Goal: Task Accomplishment & Management: Complete application form

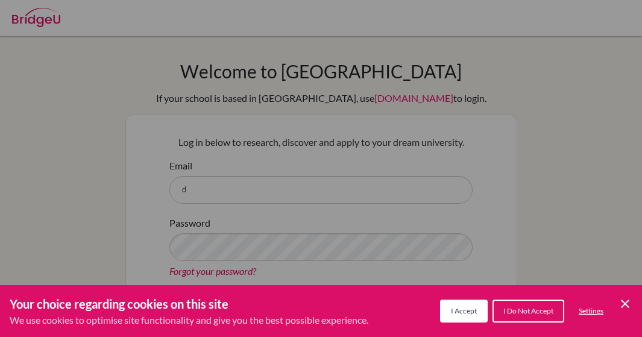
click at [623, 306] on icon "Save and close" at bounding box center [625, 304] width 8 height 8
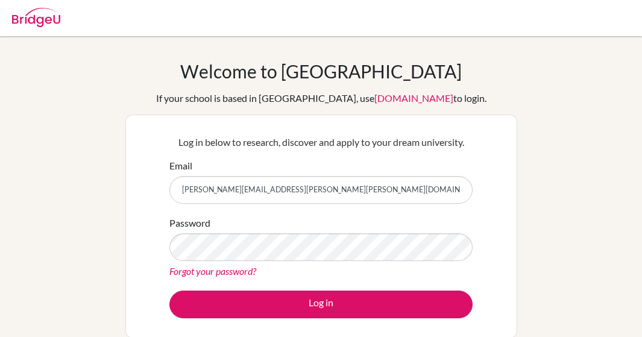
type input "[PERSON_NAME][EMAIL_ADDRESS][PERSON_NAME][PERSON_NAME][DOMAIN_NAME]"
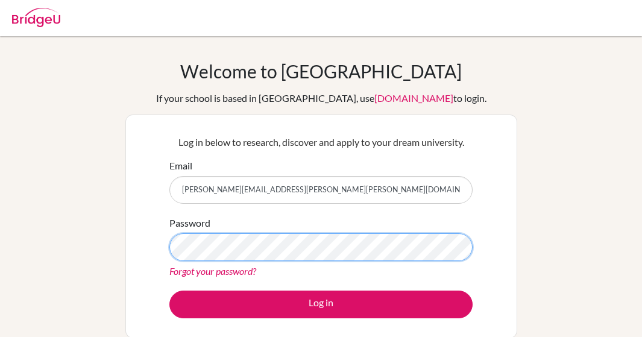
click at [169, 290] on button "Log in" at bounding box center [320, 304] width 303 height 28
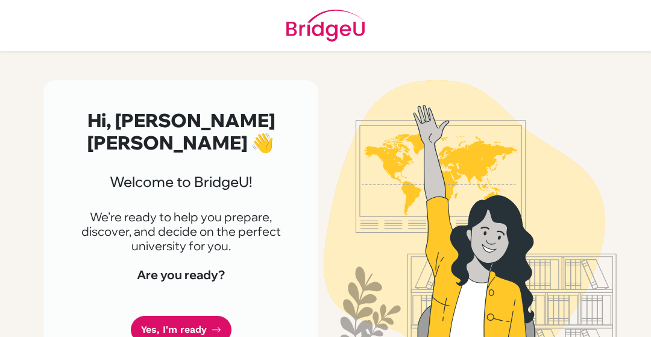
scroll to position [23, 0]
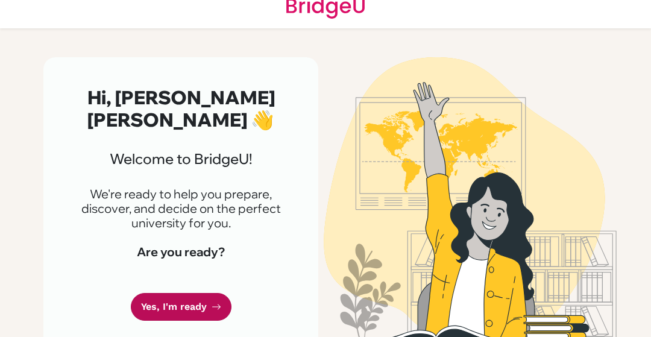
click at [160, 293] on link "Yes, I'm ready" at bounding box center [181, 307] width 101 height 28
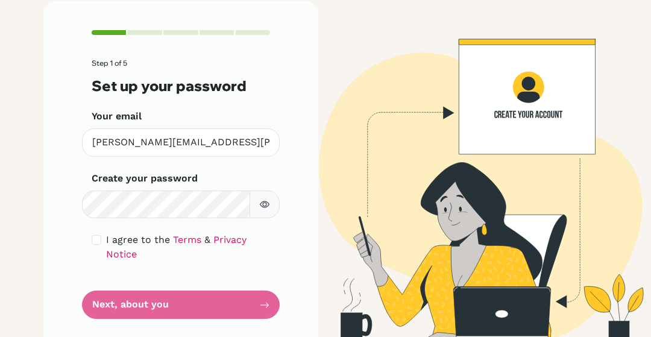
scroll to position [85, 0]
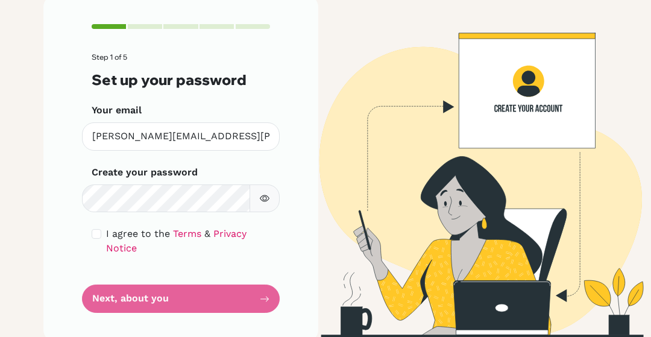
click at [97, 237] on div "I agree to the Terms & Privacy Notice" at bounding box center [181, 241] width 178 height 29
click at [92, 236] on input "checkbox" at bounding box center [97, 234] width 10 height 10
checkbox input "true"
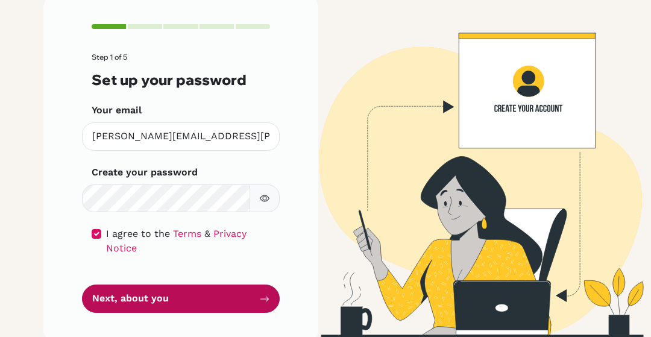
click at [144, 284] on button "Next, about you" at bounding box center [181, 298] width 198 height 28
